Goal: Task Accomplishment & Management: Use online tool/utility

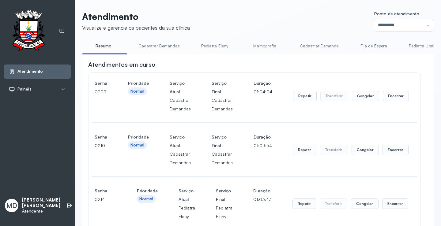
scroll to position [276, 0]
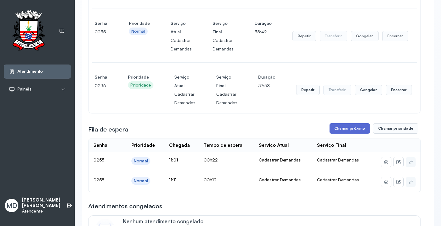
click at [357, 131] on button "Chamar próximo" at bounding box center [350, 129] width 40 height 10
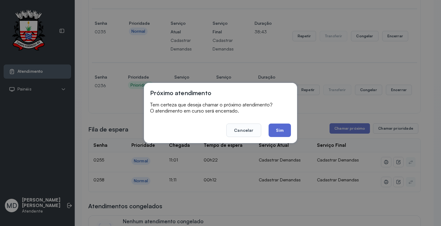
click at [281, 131] on button "Sim" at bounding box center [280, 130] width 22 height 13
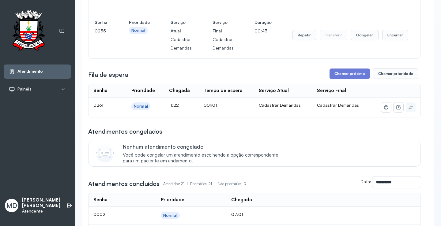
scroll to position [429, 0]
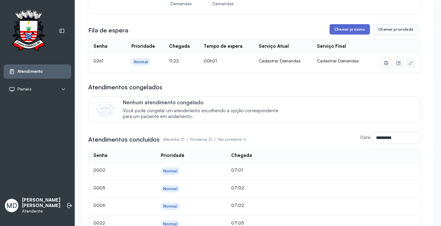
click at [347, 32] on button "Chamar próximo" at bounding box center [350, 29] width 40 height 10
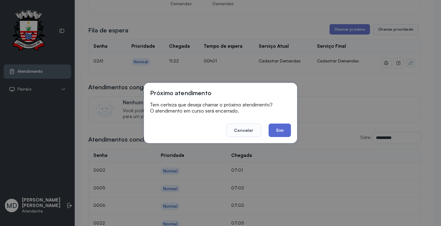
click at [282, 129] on button "Sim" at bounding box center [280, 130] width 22 height 13
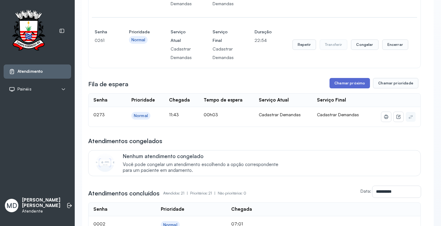
click at [349, 85] on button "Chamar próximo" at bounding box center [350, 83] width 40 height 10
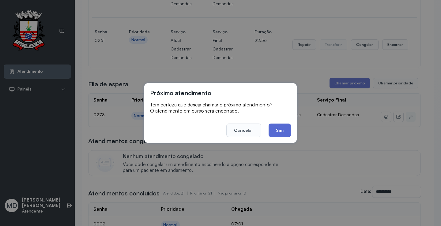
click at [279, 130] on button "Sim" at bounding box center [280, 130] width 22 height 13
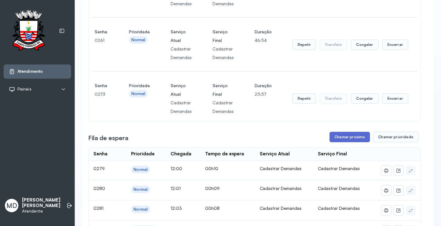
click at [343, 137] on button "Chamar próximo" at bounding box center [350, 137] width 40 height 10
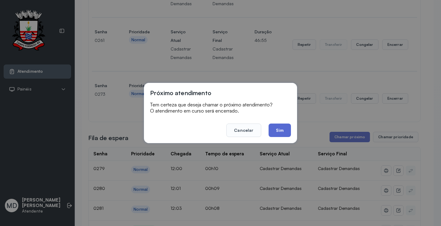
click at [281, 127] on button "Sim" at bounding box center [280, 130] width 22 height 13
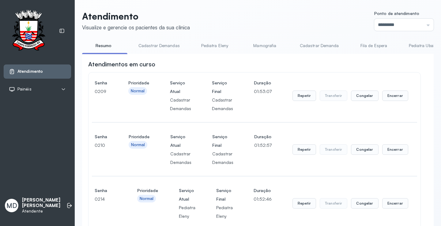
scroll to position [490, 0]
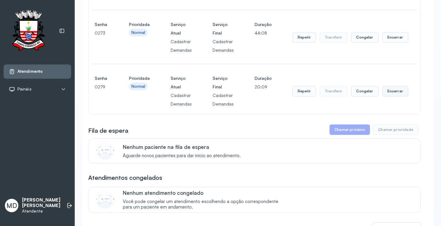
click at [395, 92] on button "Encerrar" at bounding box center [395, 91] width 26 height 10
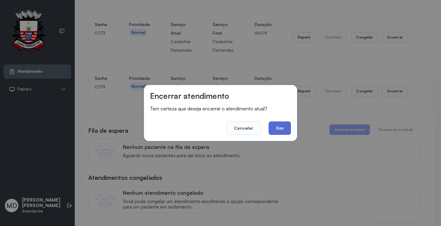
click at [280, 124] on button "Sim" at bounding box center [280, 128] width 22 height 13
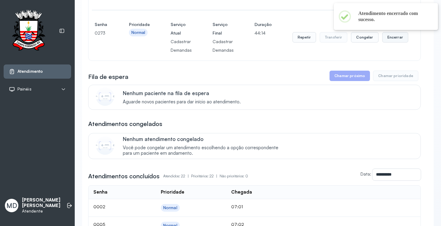
click at [391, 38] on button "Encerrar" at bounding box center [395, 37] width 26 height 10
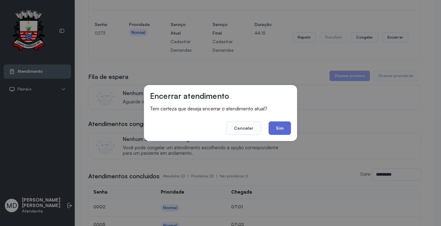
click at [269, 130] on button "Sim" at bounding box center [280, 128] width 22 height 13
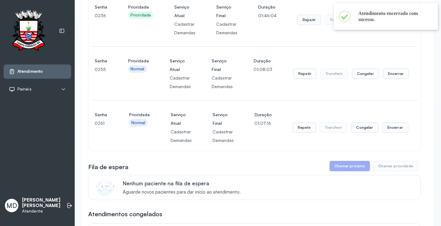
scroll to position [337, 0]
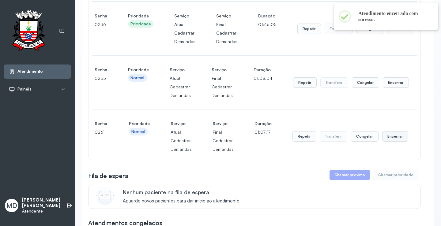
click at [396, 139] on button "Encerrar" at bounding box center [395, 136] width 26 height 10
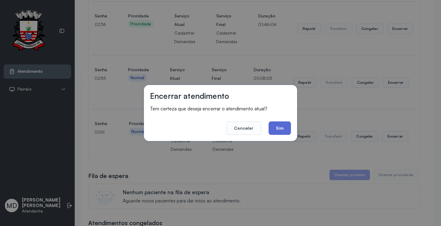
click at [280, 127] on button "Sim" at bounding box center [280, 128] width 22 height 13
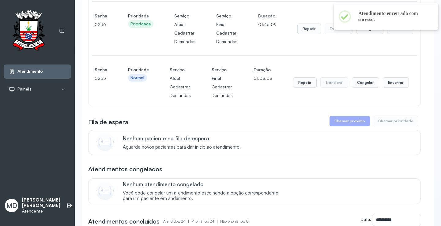
click at [389, 83] on button "Encerrar" at bounding box center [396, 83] width 26 height 10
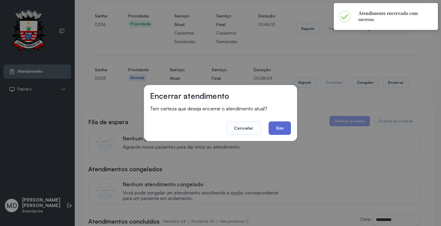
click at [281, 128] on button "Sim" at bounding box center [280, 128] width 22 height 13
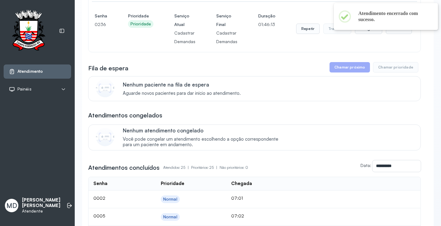
scroll to position [276, 0]
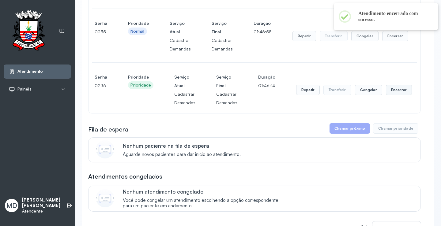
click at [388, 91] on button "Encerrar" at bounding box center [399, 90] width 26 height 10
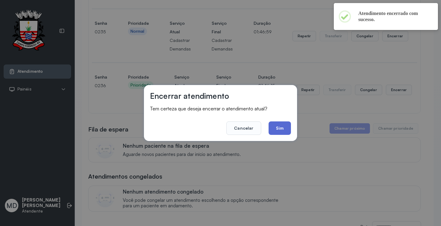
click at [271, 127] on button "Sim" at bounding box center [280, 128] width 22 height 13
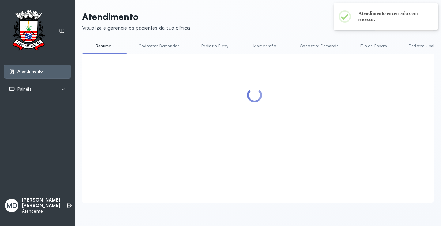
scroll to position [0, 0]
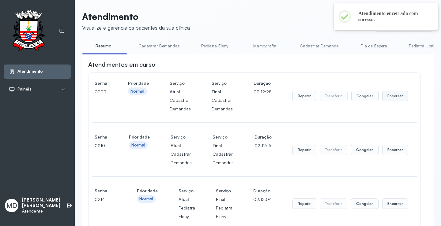
click at [386, 97] on button "Encerrar" at bounding box center [395, 96] width 26 height 10
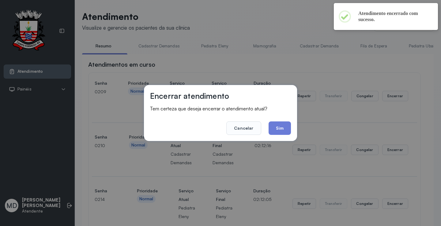
click at [282, 129] on button "Sim" at bounding box center [280, 128] width 22 height 13
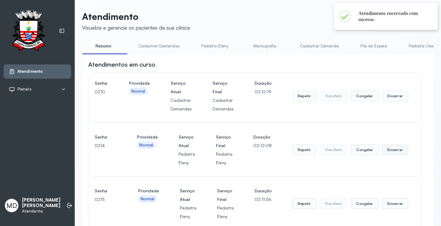
click at [392, 154] on button "Encerrar" at bounding box center [395, 150] width 26 height 10
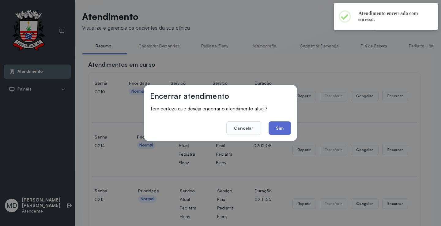
click at [278, 123] on button "Sim" at bounding box center [280, 128] width 22 height 13
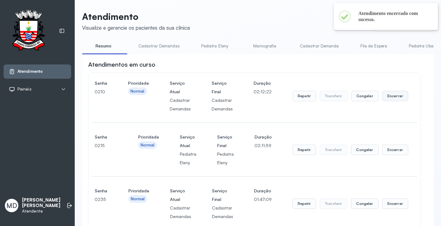
click at [386, 100] on button "Encerrar" at bounding box center [395, 96] width 26 height 10
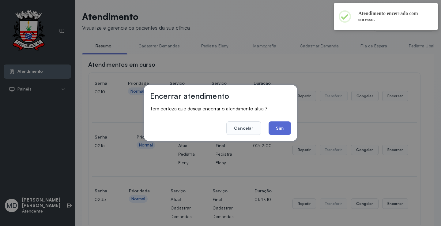
click at [282, 131] on button "Sim" at bounding box center [280, 128] width 22 height 13
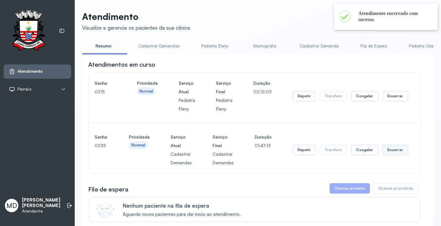
click at [397, 150] on button "Encerrar" at bounding box center [395, 150] width 26 height 10
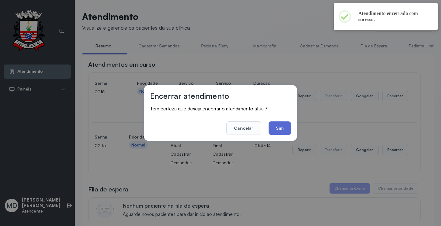
click at [284, 127] on button "Sim" at bounding box center [280, 128] width 22 height 13
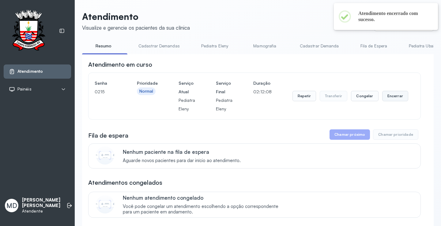
click at [383, 101] on button "Encerrar" at bounding box center [395, 96] width 26 height 10
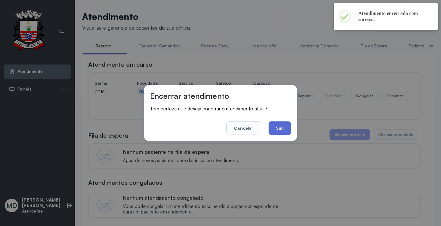
click at [277, 125] on button "Sim" at bounding box center [280, 128] width 22 height 13
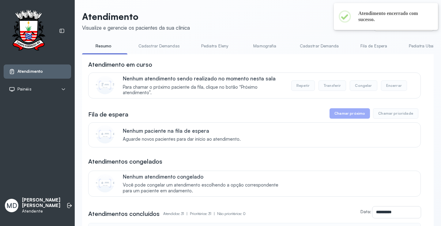
scroll to position [31, 0]
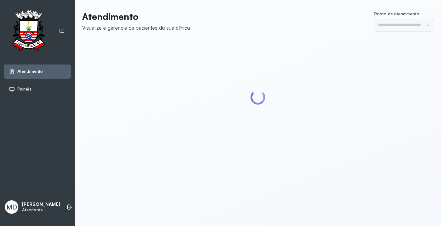
type input "*********"
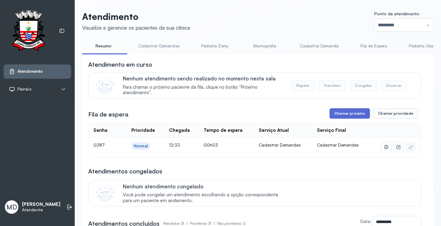
click at [343, 113] on button "Chamar próximo" at bounding box center [350, 113] width 40 height 10
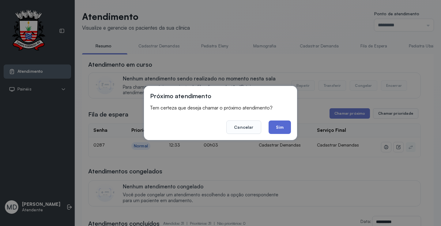
click at [274, 127] on button "Sim" at bounding box center [280, 127] width 22 height 13
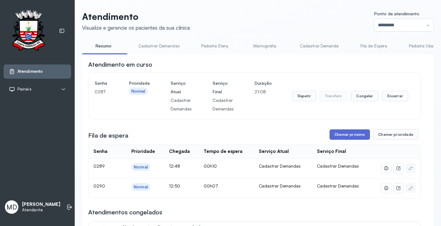
click at [338, 136] on button "Chamar próximo" at bounding box center [350, 135] width 40 height 10
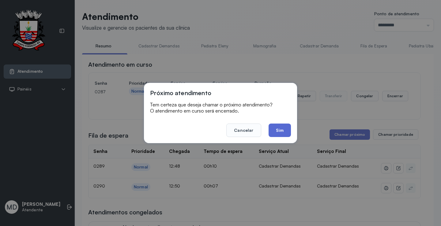
click at [281, 132] on button "Sim" at bounding box center [280, 130] width 22 height 13
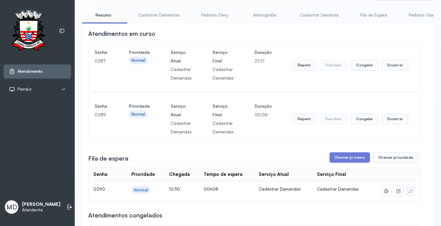
scroll to position [31, 0]
click at [382, 67] on button "Encerrar" at bounding box center [395, 65] width 26 height 10
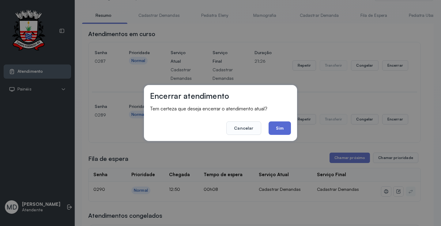
click at [279, 128] on button "Sim" at bounding box center [280, 128] width 22 height 13
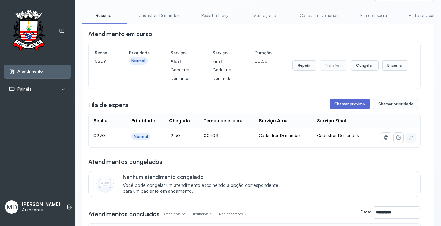
click at [340, 103] on button "Chamar próximo" at bounding box center [350, 104] width 40 height 10
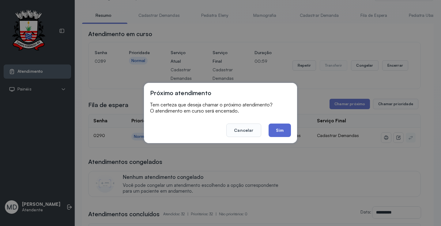
click at [275, 127] on button "Sim" at bounding box center [280, 130] width 22 height 13
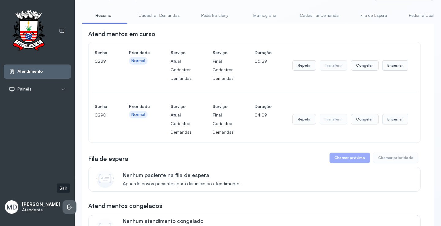
click at [67, 204] on icon at bounding box center [70, 207] width 6 height 6
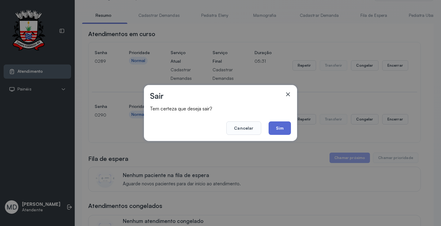
click at [279, 129] on button "Sim" at bounding box center [280, 128] width 22 height 13
